Goal: Task Accomplishment & Management: Manage account settings

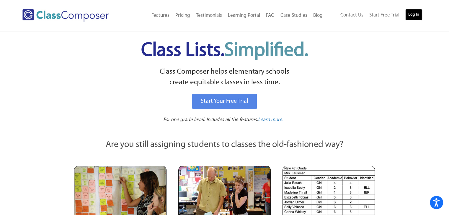
click at [408, 14] on link "Log In" at bounding box center [413, 15] width 17 height 12
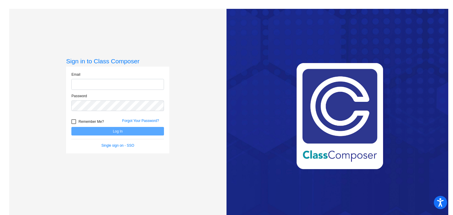
click at [147, 86] on input "email" at bounding box center [117, 84] width 93 height 11
type input "sfildes@odcs.org"
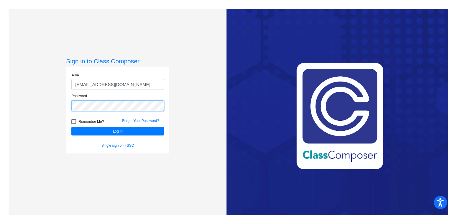
click at [71, 127] on button "Log In" at bounding box center [117, 131] width 93 height 9
click at [71, 121] on div at bounding box center [73, 121] width 5 height 5
click at [73, 124] on input "Remember Me?" at bounding box center [73, 124] width 0 height 0
checkbox input "true"
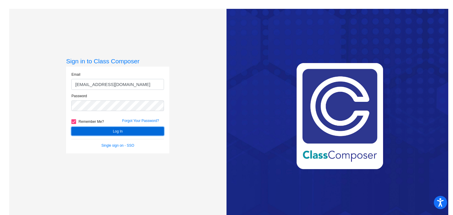
click at [93, 129] on button "Log In" at bounding box center [117, 131] width 93 height 9
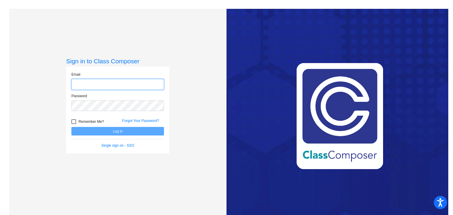
click at [99, 87] on input "email" at bounding box center [117, 84] width 93 height 11
type input "alowe@odcs.org"
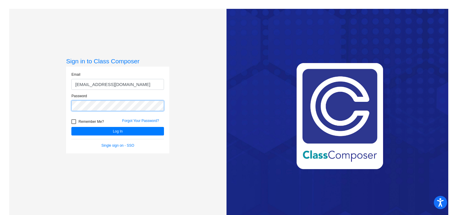
click at [71, 127] on button "Log In" at bounding box center [117, 131] width 93 height 9
click at [137, 119] on link "Forgot Your Password?" at bounding box center [140, 121] width 37 height 4
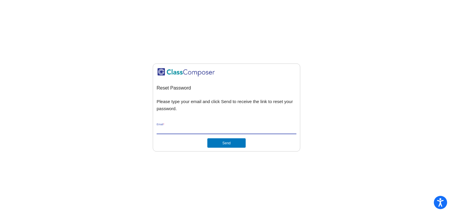
click at [227, 129] on input "Email *" at bounding box center [227, 129] width 140 height 5
type input "sfildes@odcs.org"
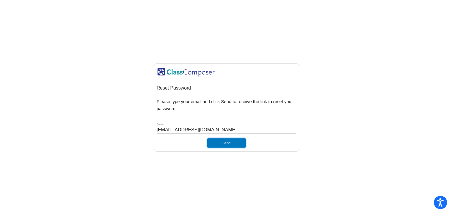
click at [222, 143] on button "Send" at bounding box center [226, 142] width 38 height 9
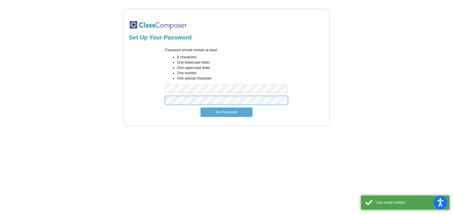
click at [117, 42] on div "Set Up Your Password Password should contain at least: 8 characters. One lowerc…" at bounding box center [226, 67] width 435 height 117
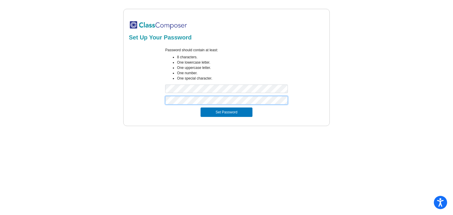
click at [201, 108] on button "Set Password" at bounding box center [227, 112] width 52 height 9
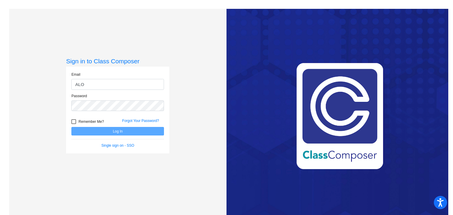
type input "[EMAIL_ADDRESS][DOMAIN_NAME]"
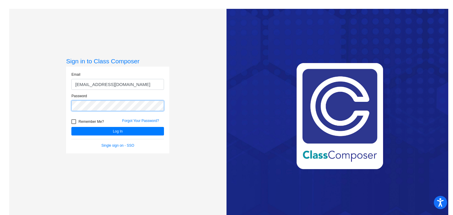
click at [71, 127] on button "Log In" at bounding box center [117, 131] width 93 height 9
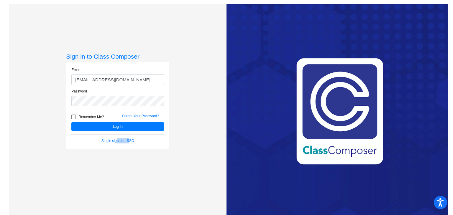
scroll to position [9, 0]
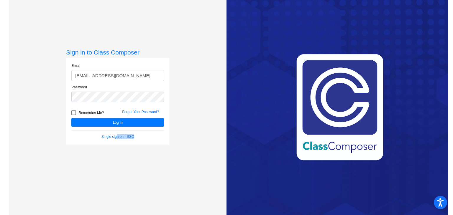
drag, startPoint x: 115, startPoint y: 226, endPoint x: 131, endPoint y: 229, distance: 16.4
click at [131, 215] on html "Accessibility Screen-Reader Guide, Feedback, and Issue Reporting | New window S…" at bounding box center [226, 107] width 453 height 215
click at [83, 123] on button "Log In" at bounding box center [117, 122] width 93 height 9
click at [142, 111] on link "Forgot Your Password?" at bounding box center [140, 112] width 37 height 4
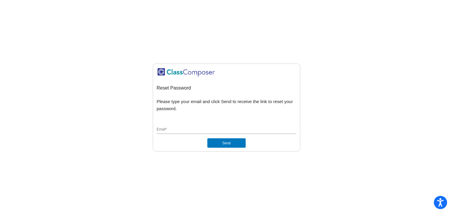
click at [207, 127] on div "Email *" at bounding box center [227, 128] width 140 height 11
type input "alowe@odcs.org"
click at [235, 138] on div "alowe@odcs.org Email *" at bounding box center [227, 131] width 140 height 16
click at [235, 142] on button "Send" at bounding box center [226, 142] width 38 height 9
